Goal: Complete application form

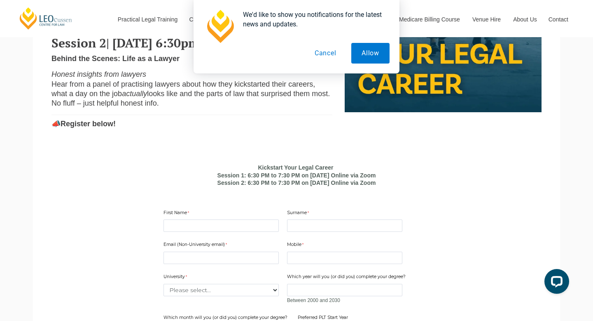
scroll to position [413, 0]
click at [179, 231] on input "First Name" at bounding box center [221, 225] width 115 height 12
type input "k"
type input "[PERSON_NAME]"
click at [304, 231] on input "Surname" at bounding box center [344, 225] width 115 height 12
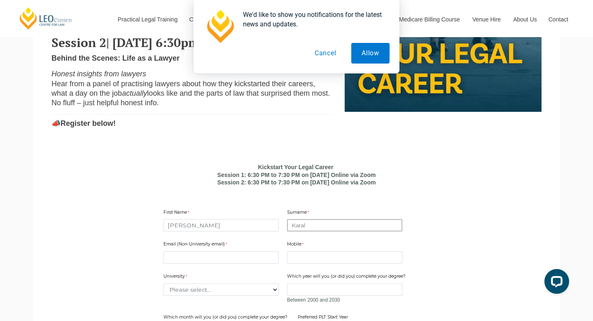
type input "Karal"
click at [232, 263] on input "Email (Non-University email)" at bounding box center [221, 257] width 115 height 12
type input "[PERSON_NAME][EMAIL_ADDRESS][PERSON_NAME][DOMAIN_NAME]"
click at [335, 263] on input "Mobile" at bounding box center [344, 257] width 115 height 12
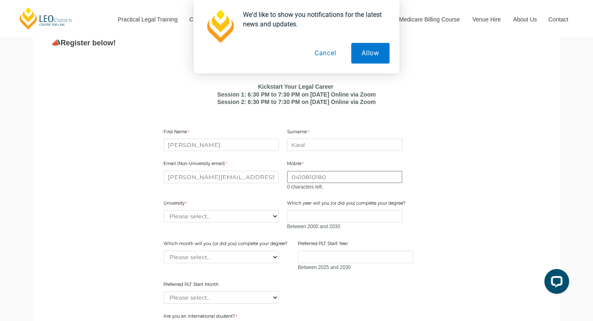
scroll to position [495, 0]
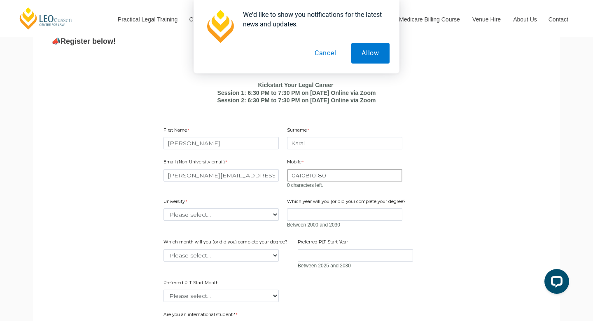
type input "0410810180"
click at [218, 229] on div "Email (Non-University email) [PERSON_NAME][EMAIL_ADDRESS][PERSON_NAME][DOMAIN_N…" at bounding box center [296, 227] width 273 height 152
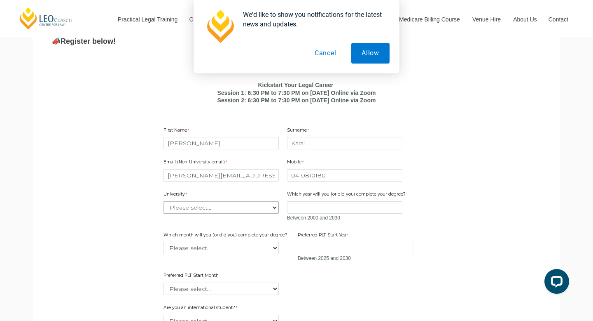
select select "tfa_2194"
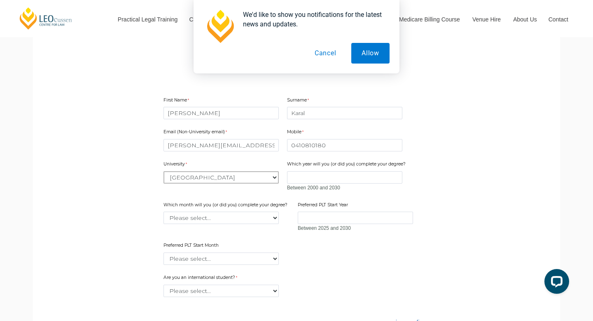
scroll to position [541, 0]
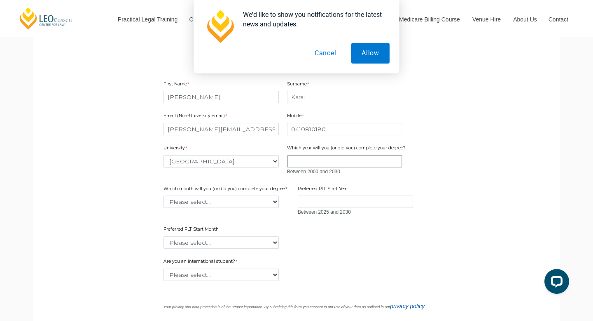
click at [346, 167] on input "Which year will you (or did you) complete your degree?" at bounding box center [344, 161] width 115 height 12
type input "2026"
click at [225, 208] on select "Please select... January February March April May June July August September Oc…" at bounding box center [221, 201] width 115 height 12
click at [223, 208] on select "Please select... January February March April May June July August September Oc…" at bounding box center [221, 201] width 115 height 12
select select "tfa_2232"
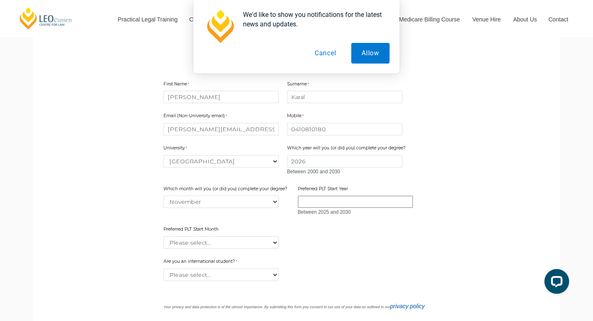
click at [342, 208] on input "Preferred PLT Start Year" at bounding box center [355, 201] width 115 height 12
type input "2027"
click at [415, 248] on div "Email (Non-University email) [PERSON_NAME][EMAIL_ADDRESS][PERSON_NAME][DOMAIN_N…" at bounding box center [296, 177] width 273 height 145
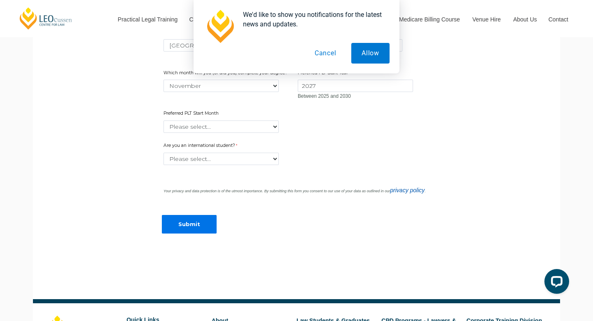
scroll to position [667, 0]
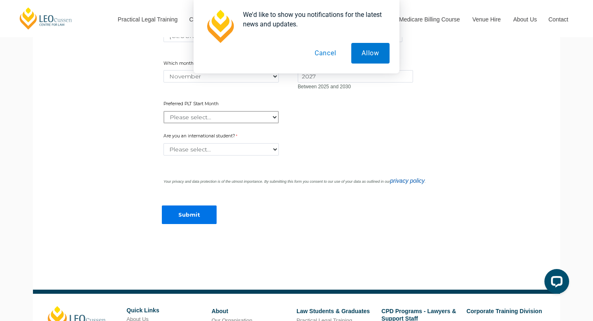
click at [215, 123] on select "Please select... January February March April May June July August September Oc…" at bounding box center [221, 117] width 115 height 12
select select "tfa_2378"
click at [218, 155] on select "Please select... Yes No" at bounding box center [221, 149] width 115 height 12
select select "tfa_60"
click at [196, 224] on input "Submit" at bounding box center [189, 214] width 55 height 19
